Goal: Check status: Check status

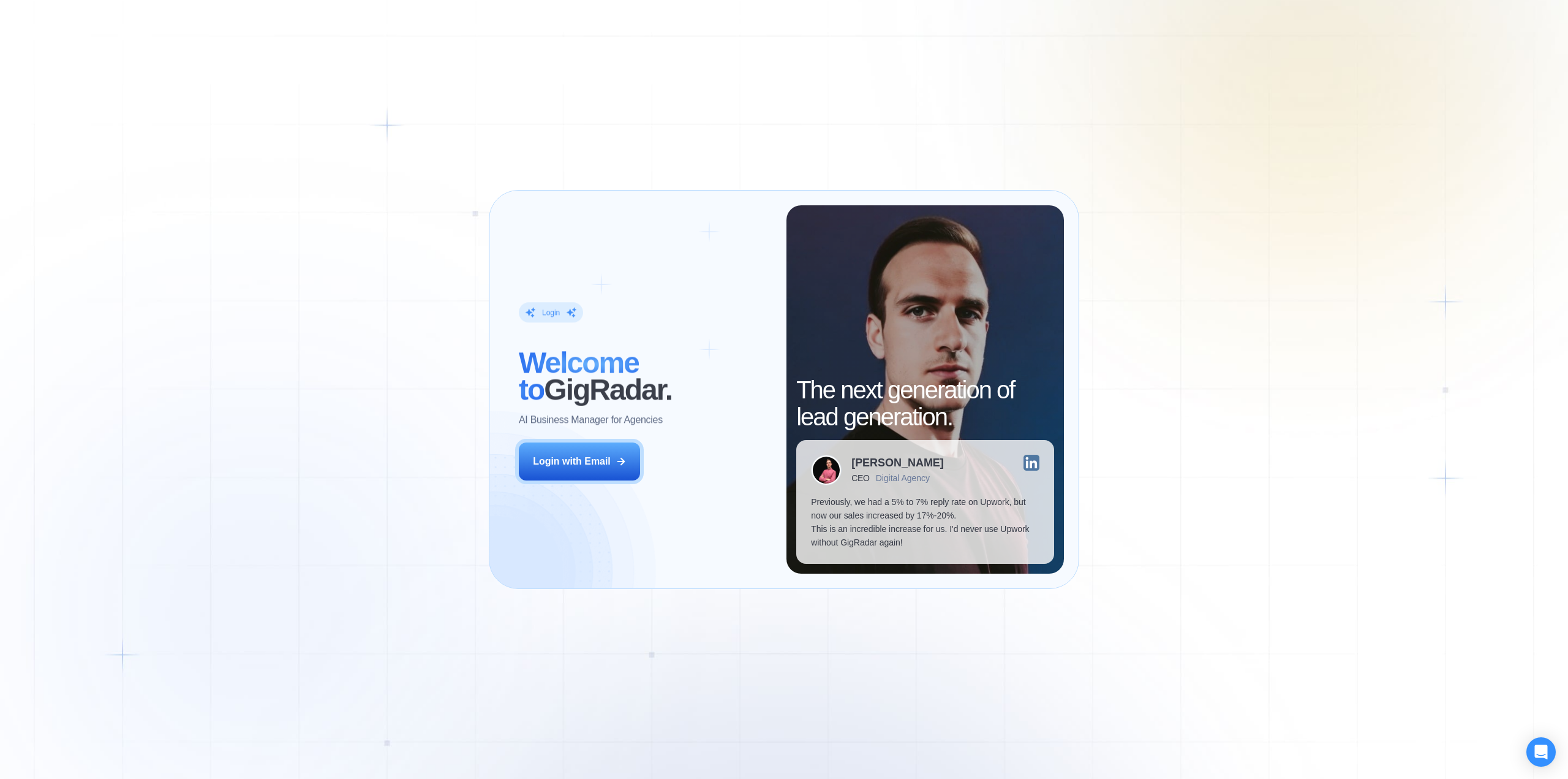
click at [571, 465] on div "Login with Email" at bounding box center [572, 461] width 78 height 14
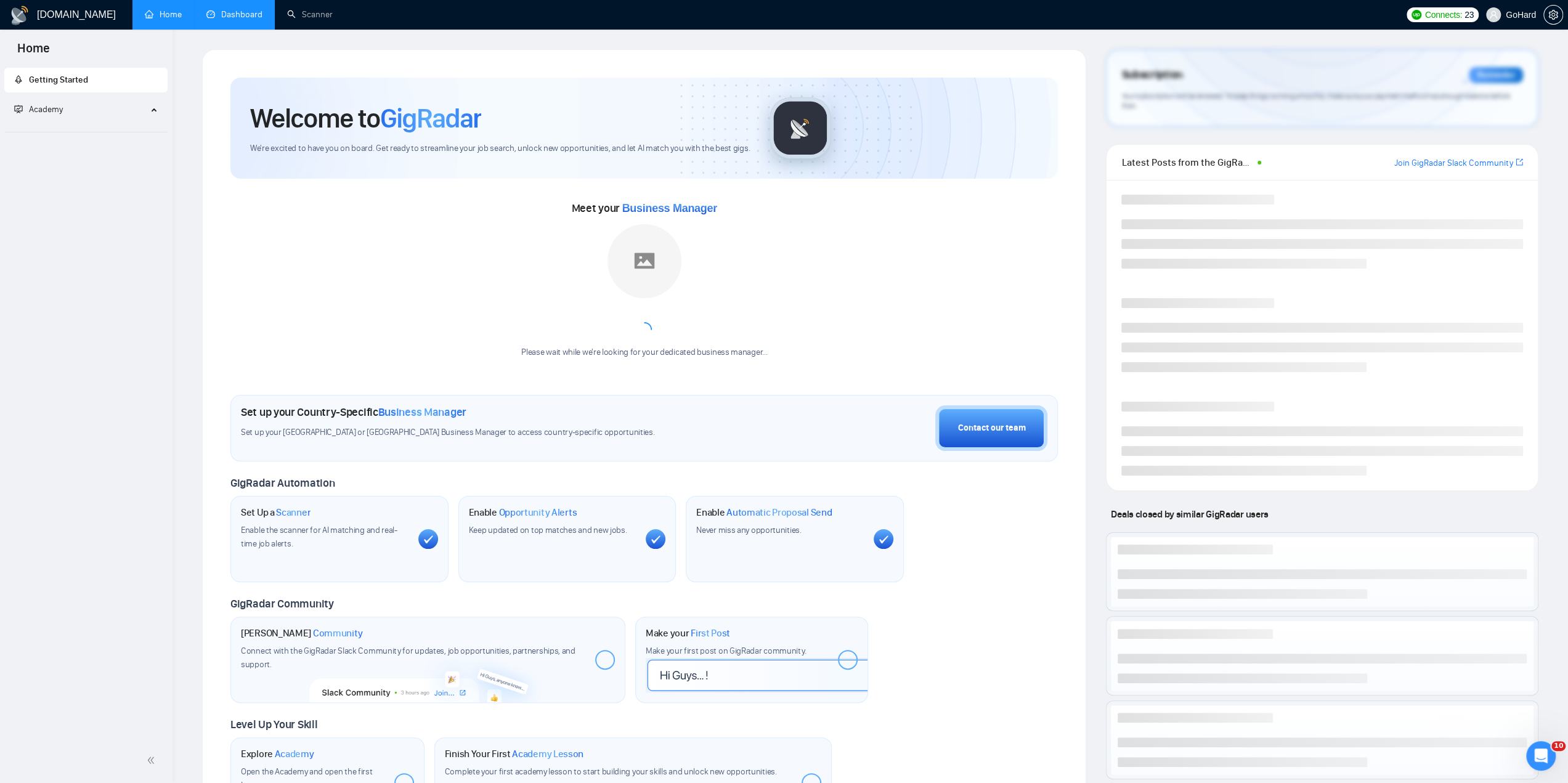
click at [226, 10] on link "Dashboard" at bounding box center [234, 14] width 56 height 10
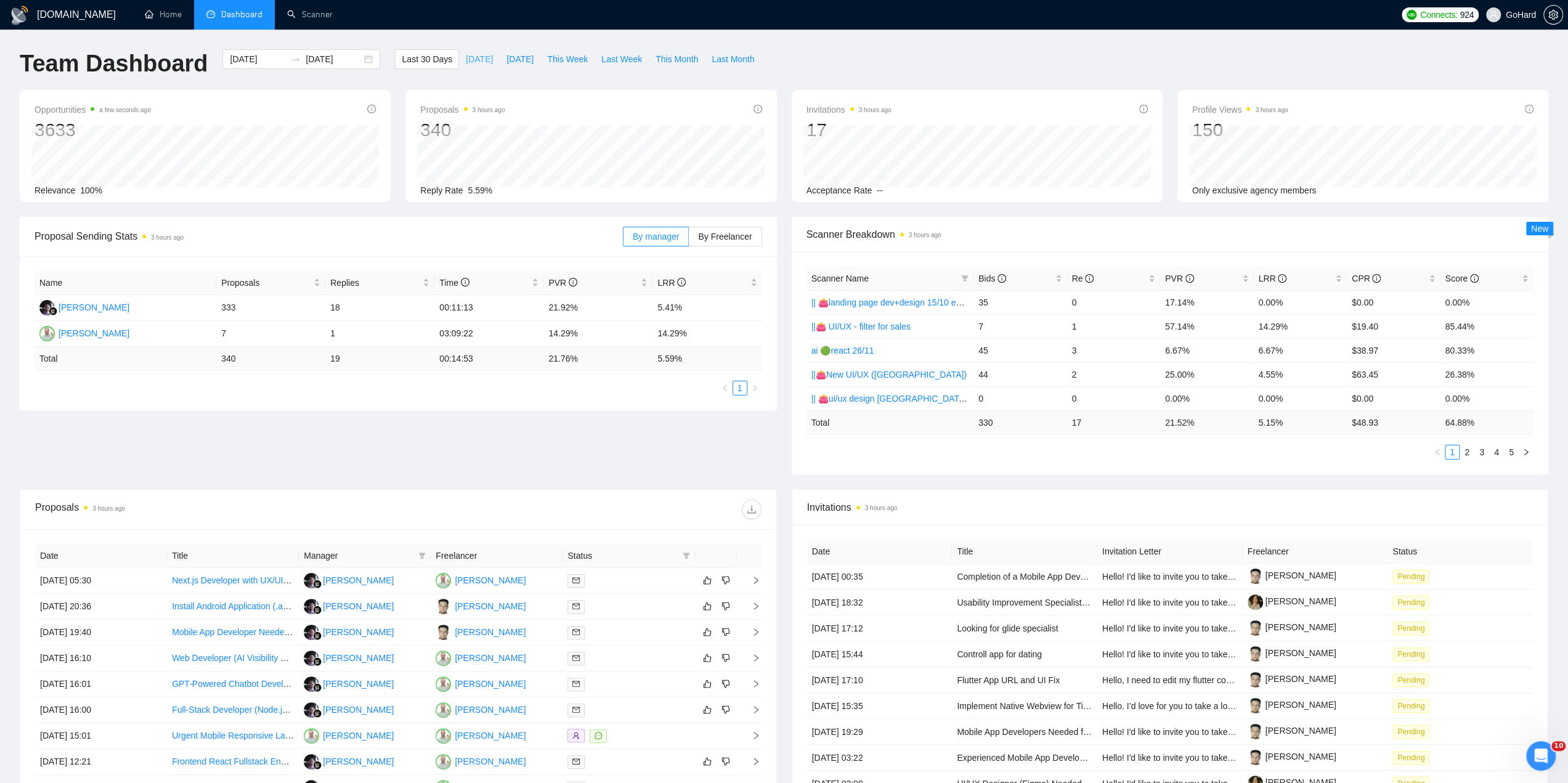
click at [466, 62] on span "Today" at bounding box center [479, 58] width 27 height 14
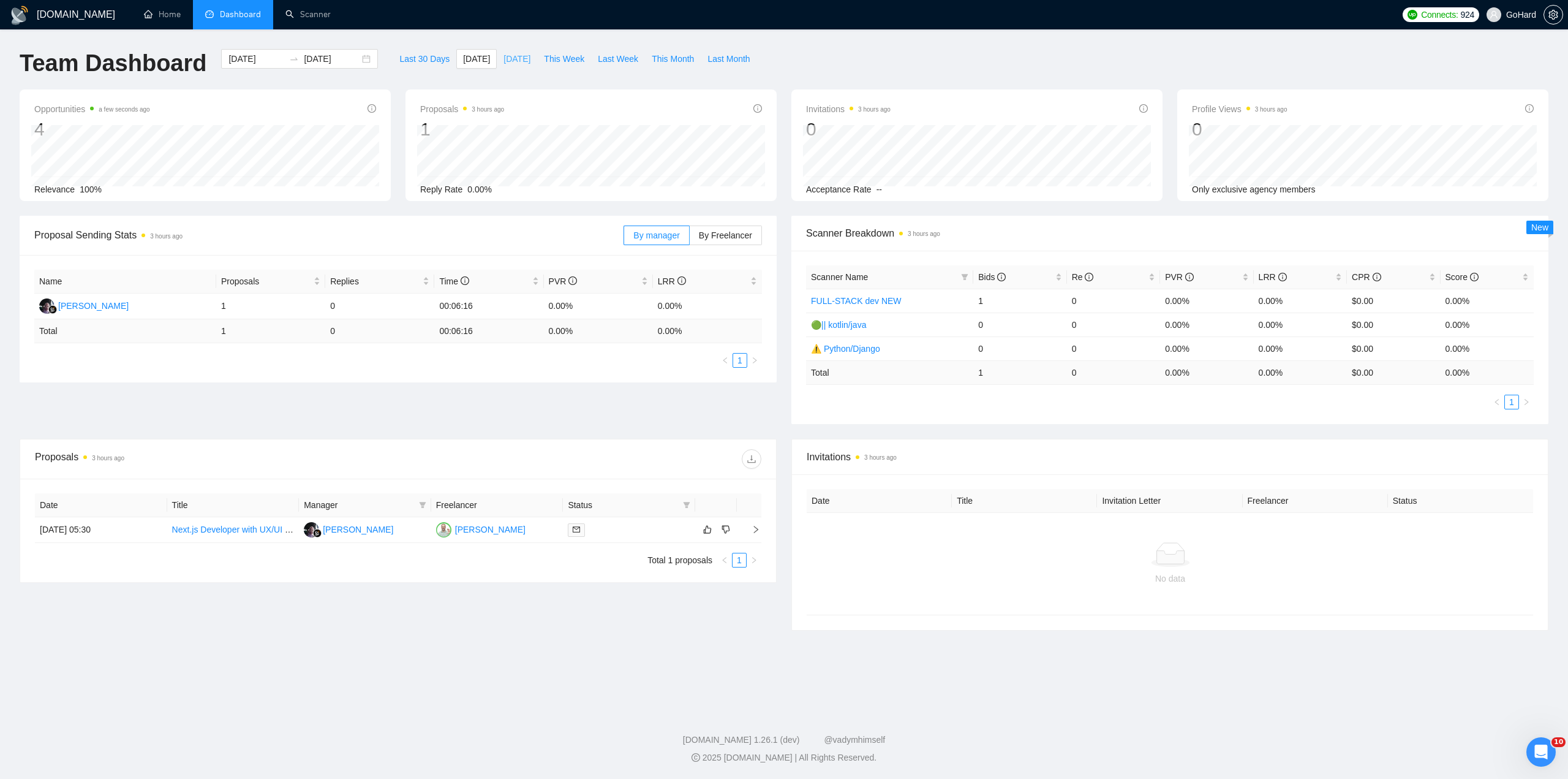
click at [506, 58] on span "Yesterday" at bounding box center [517, 58] width 27 height 14
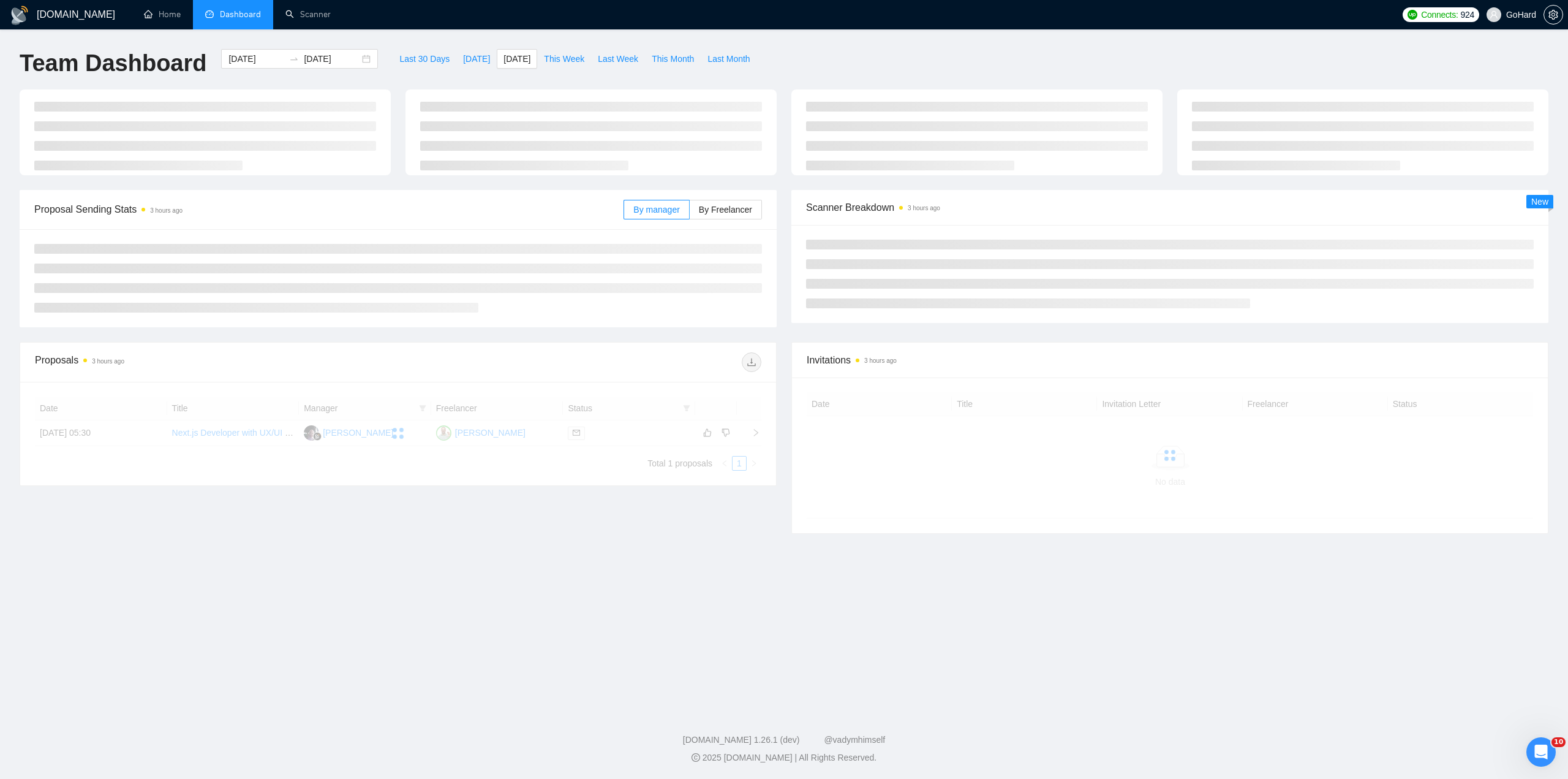
type input "2025-10-10"
